Goal: Transaction & Acquisition: Purchase product/service

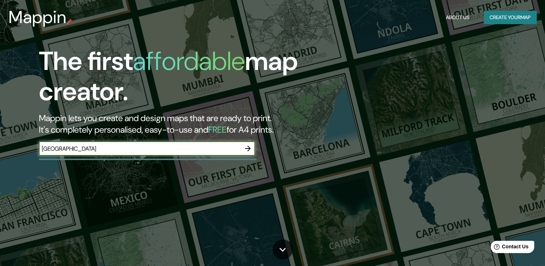
type input "[GEOGRAPHIC_DATA]"
click at [248, 148] on icon "button" at bounding box center [248, 148] width 6 height 6
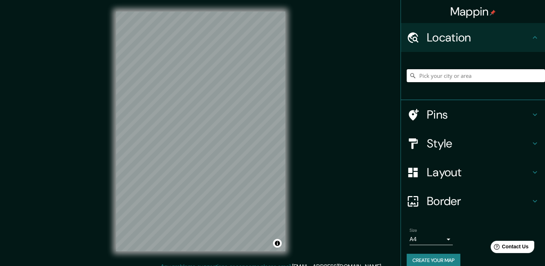
click at [436, 74] on input "Pick your city or area" at bounding box center [475, 75] width 138 height 13
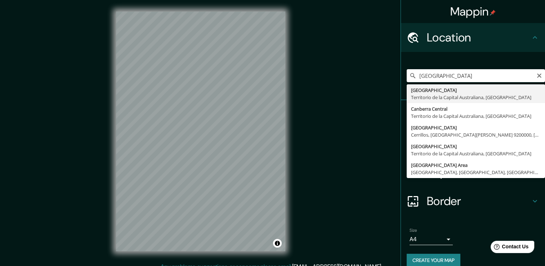
type input "Canberra, Territorio de la Capital Australiana, Australia"
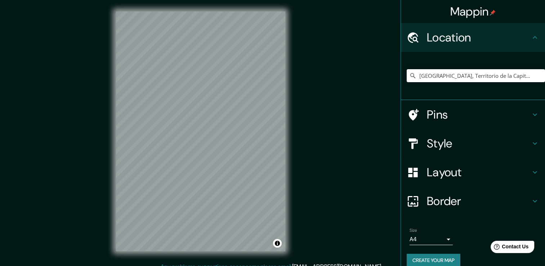
click at [441, 241] on body "Mappin Location Canberra, Territorio de la Capital Australiana, Australia Pins …" at bounding box center [272, 133] width 545 height 266
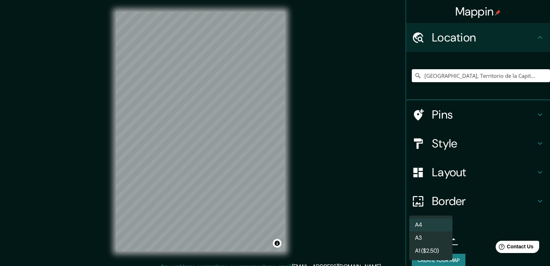
click at [431, 239] on li "A3" at bounding box center [430, 237] width 43 height 13
type input "a4"
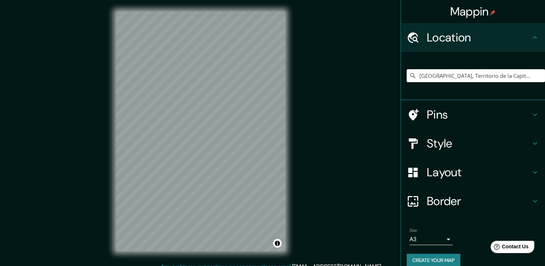
click at [441, 141] on h4 "Style" at bounding box center [479, 143] width 104 height 14
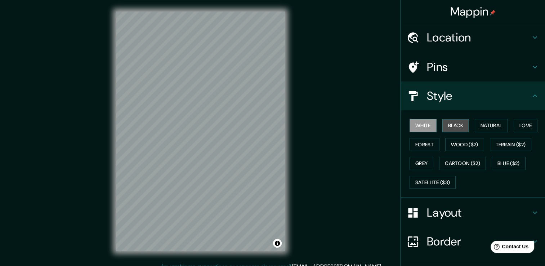
click at [451, 125] on button "Black" at bounding box center [455, 125] width 27 height 13
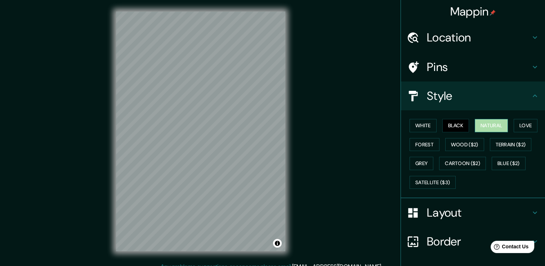
click at [491, 125] on button "Natural" at bounding box center [491, 125] width 33 height 13
click at [516, 123] on button "Love" at bounding box center [525, 125] width 24 height 13
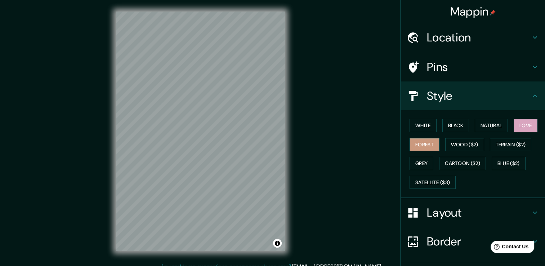
click at [419, 145] on button "Forest" at bounding box center [424, 144] width 30 height 13
click at [447, 145] on button "Wood ($2)" at bounding box center [464, 144] width 39 height 13
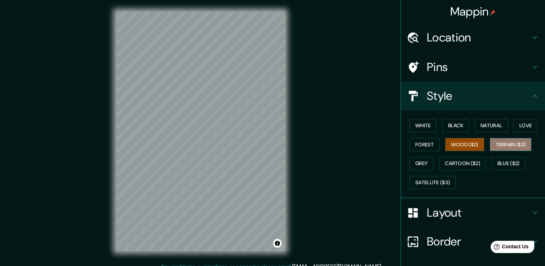
click at [512, 139] on button "Terrain ($2)" at bounding box center [511, 144] width 42 height 13
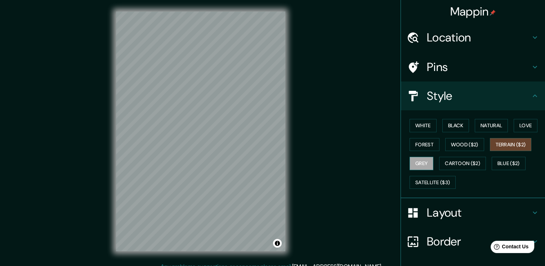
click at [413, 163] on button "Grey" at bounding box center [421, 163] width 24 height 13
click at [418, 144] on button "Forest" at bounding box center [424, 144] width 30 height 13
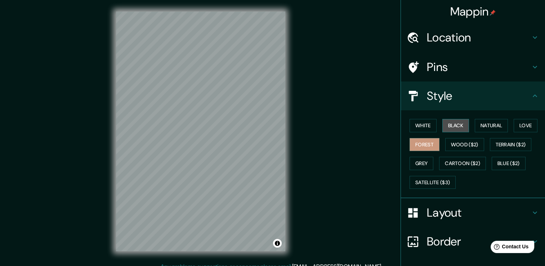
click at [450, 125] on button "Black" at bounding box center [455, 125] width 27 height 13
click at [486, 122] on button "Natural" at bounding box center [491, 125] width 33 height 13
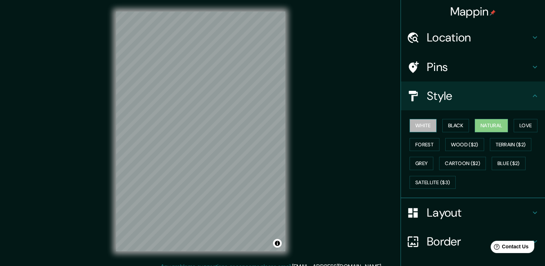
click at [421, 125] on button "White" at bounding box center [422, 125] width 27 height 13
click at [481, 124] on button "Natural" at bounding box center [491, 125] width 33 height 13
click at [410, 130] on button "White" at bounding box center [422, 125] width 27 height 13
click at [484, 121] on button "Natural" at bounding box center [491, 125] width 33 height 13
click at [417, 124] on button "White" at bounding box center [422, 125] width 27 height 13
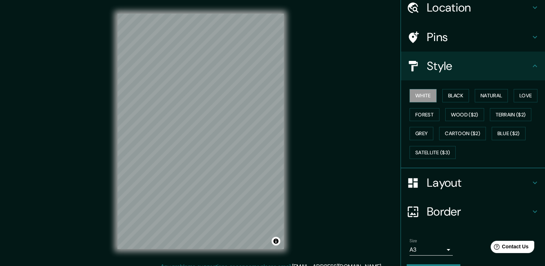
scroll to position [49, 0]
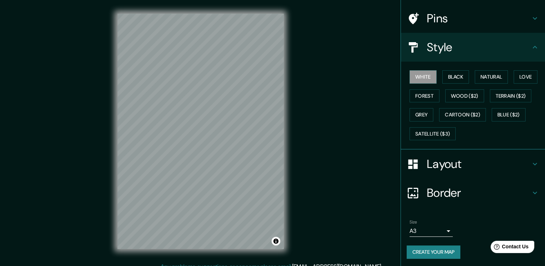
click at [436, 248] on button "Create your map" at bounding box center [433, 251] width 54 height 13
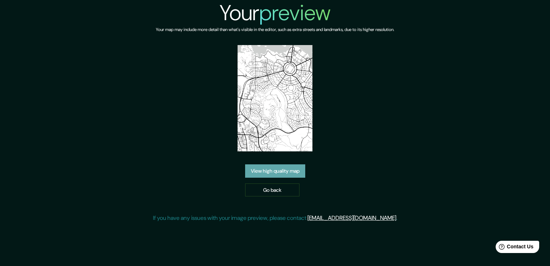
click at [281, 174] on link "View high quality map" at bounding box center [275, 170] width 60 height 13
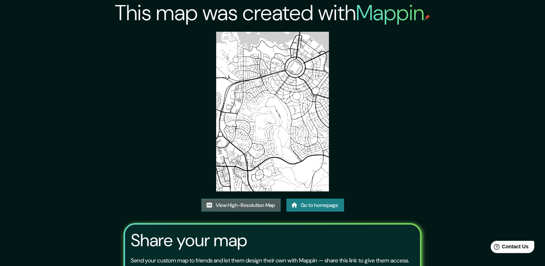
click at [242, 204] on link "View High-Resolution Map" at bounding box center [240, 204] width 79 height 13
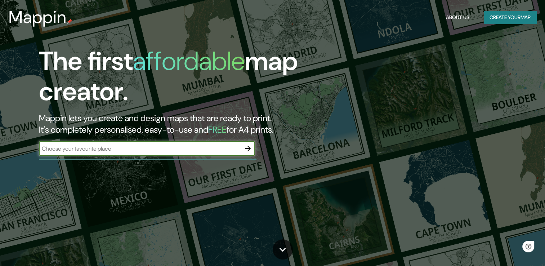
click at [81, 147] on input "text" at bounding box center [140, 148] width 202 height 8
type input "Sidney"
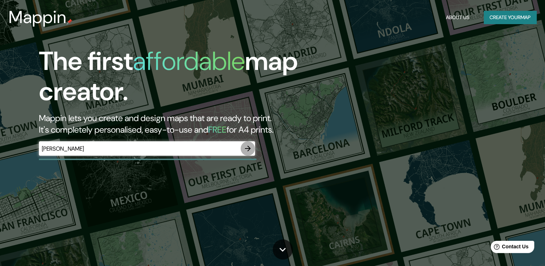
click at [247, 149] on icon "button" at bounding box center [247, 148] width 9 height 9
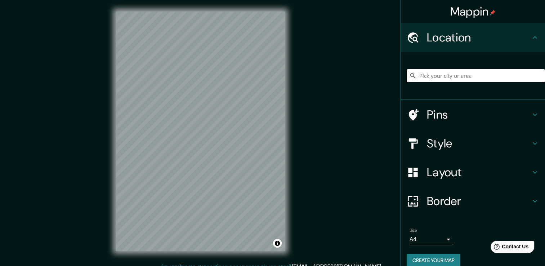
click at [428, 78] on input "Pick your city or area" at bounding box center [475, 75] width 138 height 13
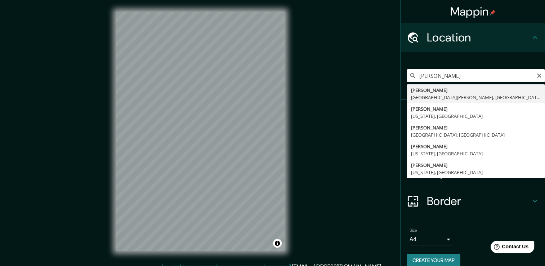
type input "Sídney, Nueva Gales del Sur, Australia"
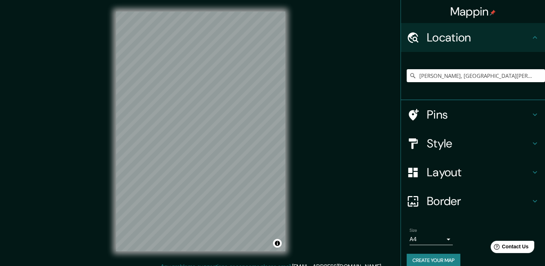
click at [427, 146] on h4 "Style" at bounding box center [479, 143] width 104 height 14
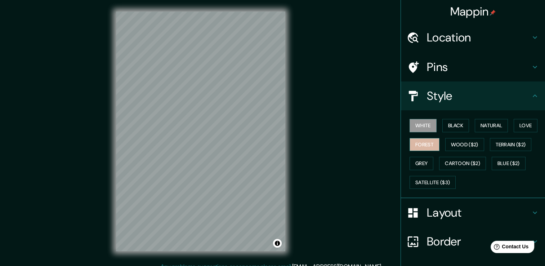
click at [420, 143] on button "Forest" at bounding box center [424, 144] width 30 height 13
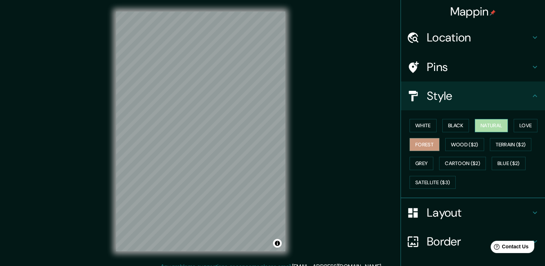
click at [484, 128] on button "Natural" at bounding box center [491, 125] width 33 height 13
click at [419, 123] on button "White" at bounding box center [422, 125] width 27 height 13
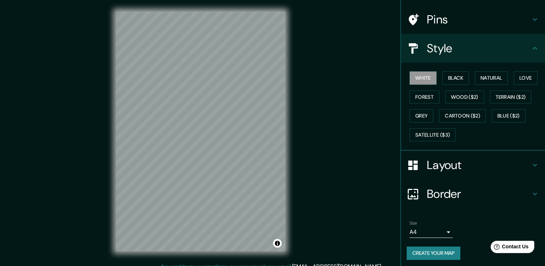
scroll to position [49, 0]
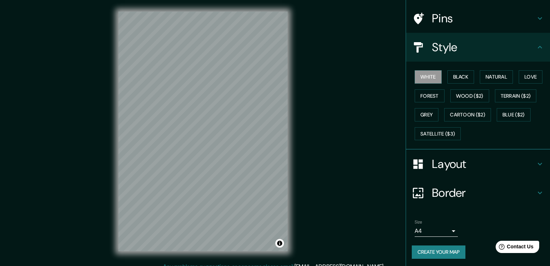
click at [429, 226] on body "Mappin Location Sídney, Nueva Gales del Sur, Australia Pins Style White Black N…" at bounding box center [275, 133] width 550 height 266
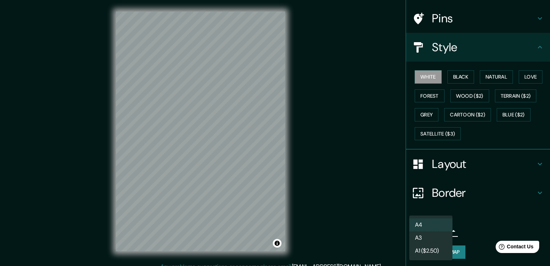
click at [431, 237] on li "A3" at bounding box center [430, 237] width 43 height 13
type input "a4"
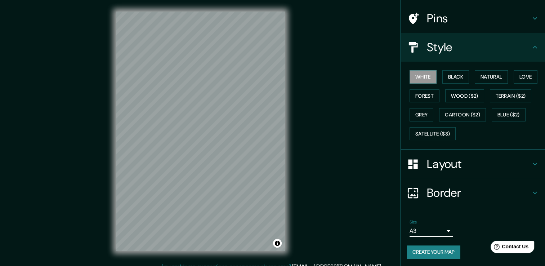
click at [425, 253] on button "Create your map" at bounding box center [433, 251] width 54 height 13
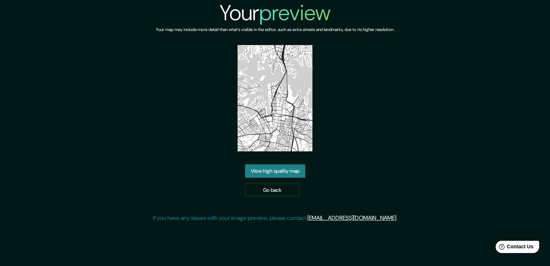
click at [274, 170] on link "View high quality map" at bounding box center [275, 170] width 60 height 13
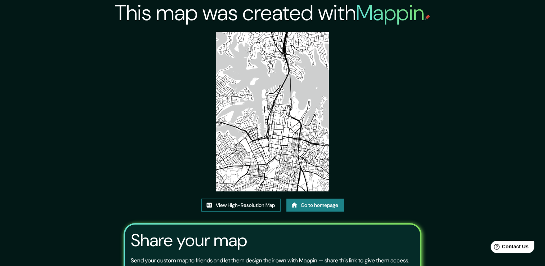
click at [261, 204] on link "View High-Resolution Map" at bounding box center [240, 204] width 79 height 13
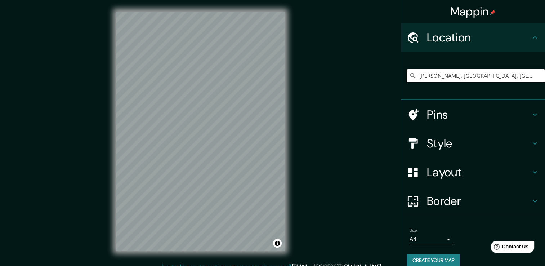
click at [448, 75] on input "Sídney, Nueva Gales del Sur, Australia" at bounding box center [475, 75] width 138 height 13
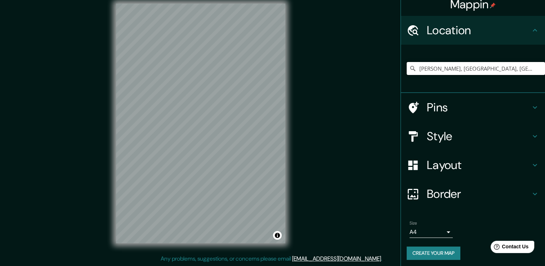
scroll to position [9, 0]
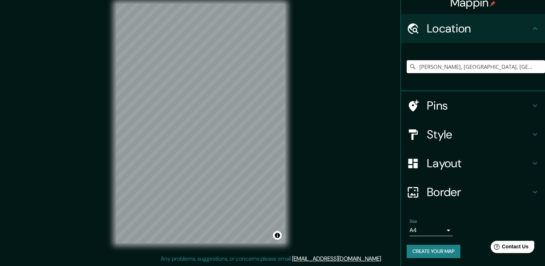
drag, startPoint x: 509, startPoint y: 65, endPoint x: 501, endPoint y: 67, distance: 8.6
click at [501, 67] on input "Sídney, Nueva Gales del Sur, Australia" at bounding box center [475, 66] width 138 height 13
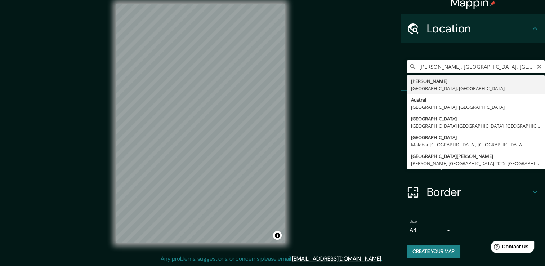
type input "Sídney, Nueva Gales del Sur, Australia"
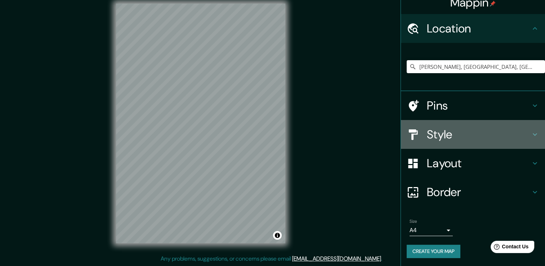
click at [438, 134] on h4 "Style" at bounding box center [479, 134] width 104 height 14
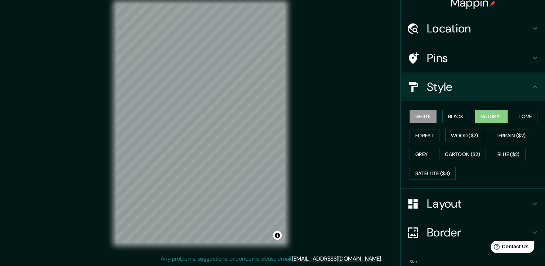
click at [476, 114] on button "Natural" at bounding box center [491, 116] width 33 height 13
